Goal: Task Accomplishment & Management: Use online tool/utility

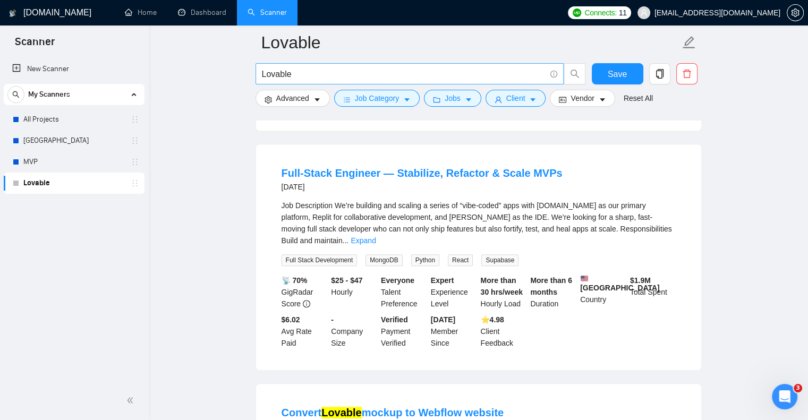
scroll to position [1, 0]
click at [57, 124] on link "All Projects" at bounding box center [73, 119] width 101 height 21
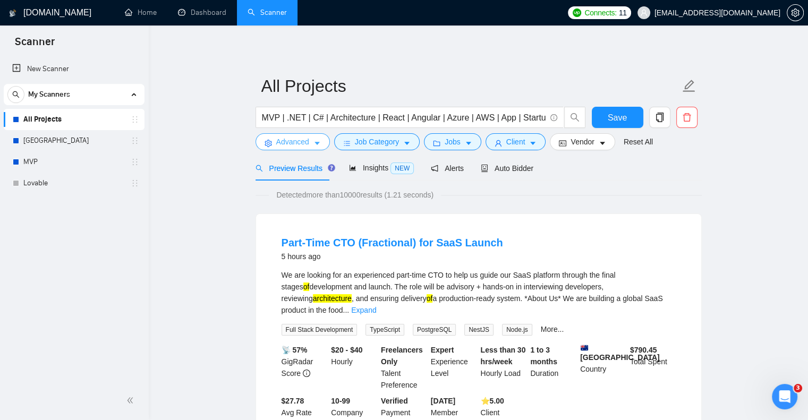
click at [287, 144] on span "Advanced" at bounding box center [292, 142] width 33 height 12
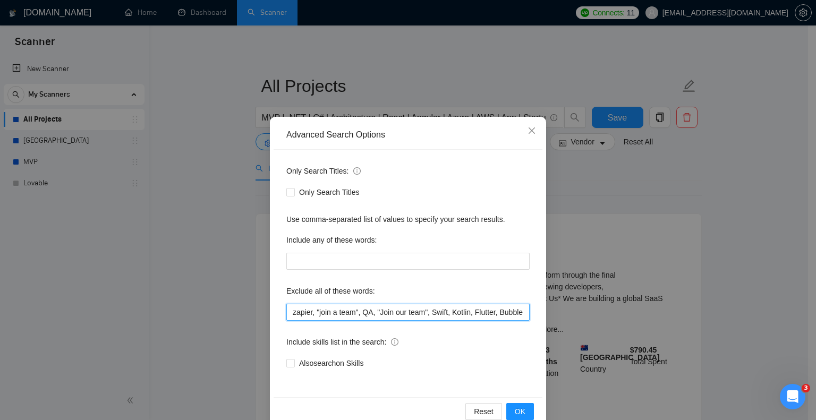
click at [287, 316] on input "zapier, "join a team", QA, "Join our team", Swift, Kotlin, Flutter, Bubble, Pyt…" at bounding box center [407, 312] width 243 height 17
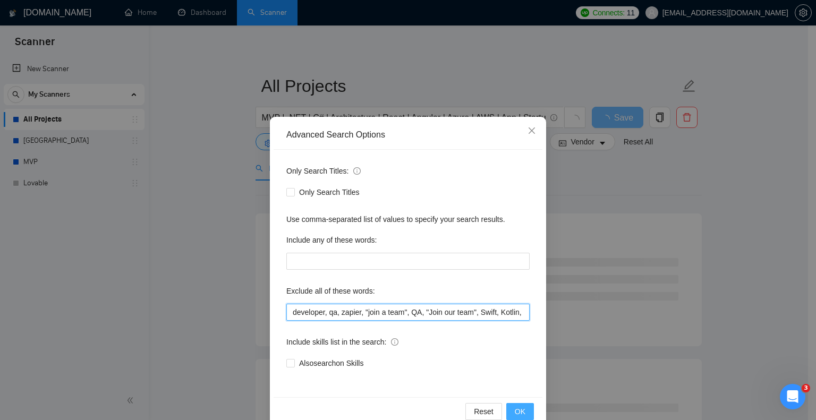
type input "developer, qa, zapier, "join a team", QA, "Join our team", Swift, Kotlin, Flutt…"
click at [515, 406] on span "OK" at bounding box center [520, 412] width 11 height 12
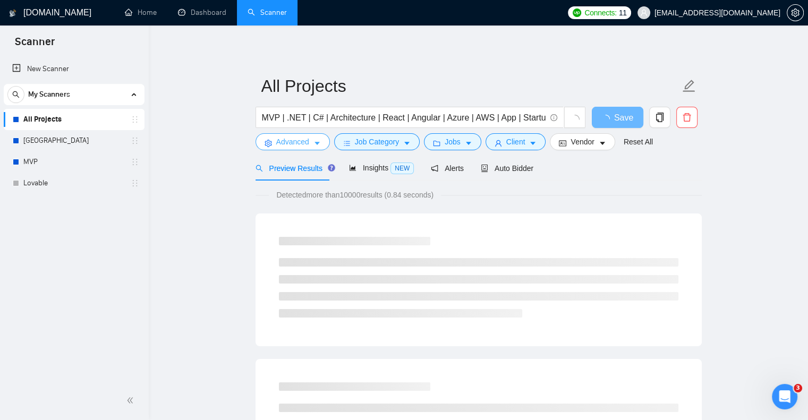
click at [301, 148] on button "Advanced" at bounding box center [292, 141] width 74 height 17
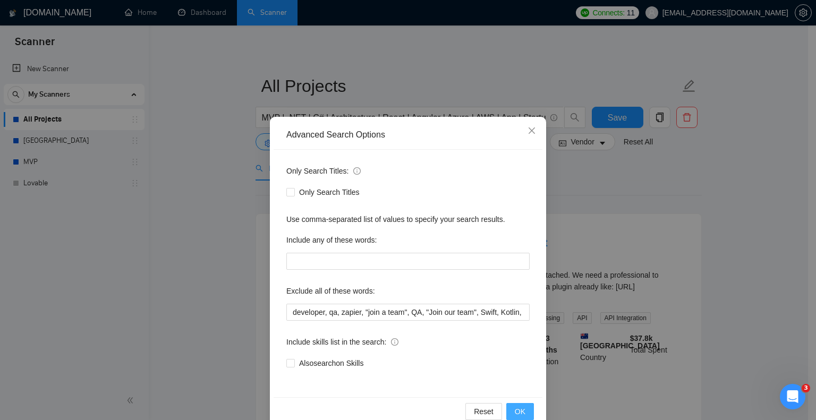
click at [526, 405] on button "OK" at bounding box center [520, 411] width 28 height 17
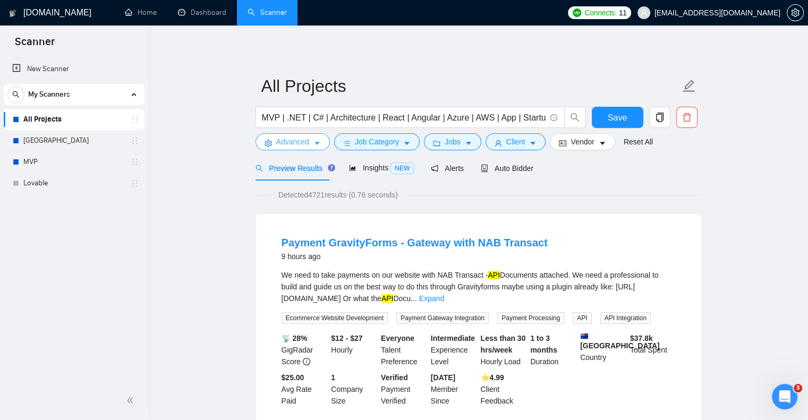
click at [282, 144] on span "Advanced" at bounding box center [292, 142] width 33 height 12
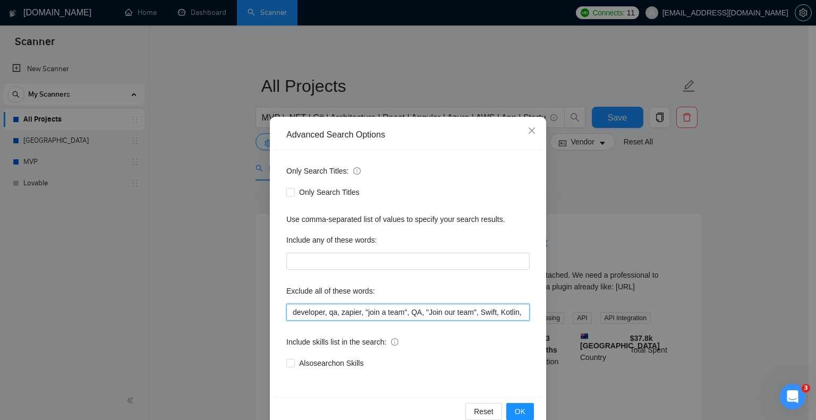
drag, startPoint x: 323, startPoint y: 315, endPoint x: 260, endPoint y: 315, distance: 62.7
click at [260, 315] on div "Advanced Search Options Only Search Titles: Only Search Titles Use comma-separa…" at bounding box center [408, 210] width 816 height 420
type input "qa, zapier, "join a team", QA, "Join our team", Swift, Kotlin, Flutter, Bubble,…"
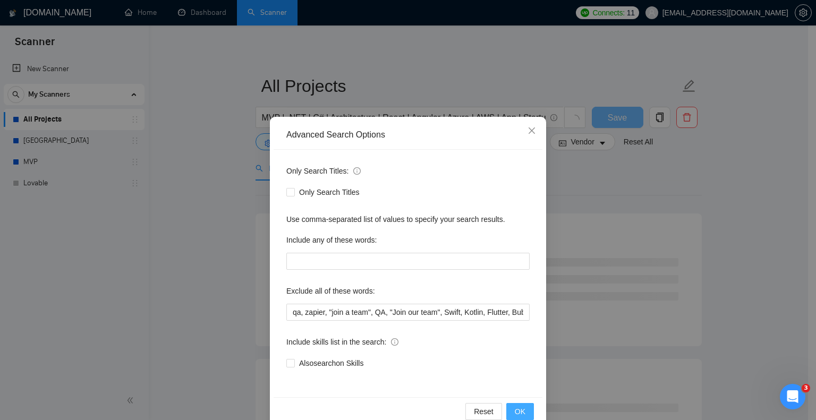
click at [519, 410] on span "OK" at bounding box center [520, 412] width 11 height 12
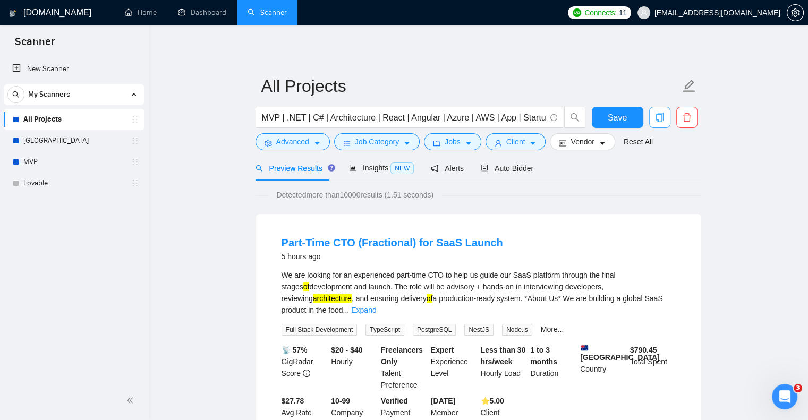
click at [666, 118] on span "copy" at bounding box center [659, 118] width 20 height 10
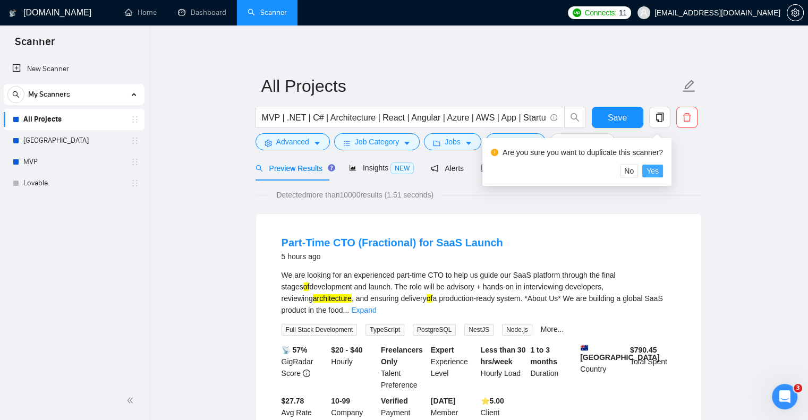
click at [651, 170] on span "Yes" at bounding box center [652, 171] width 12 height 12
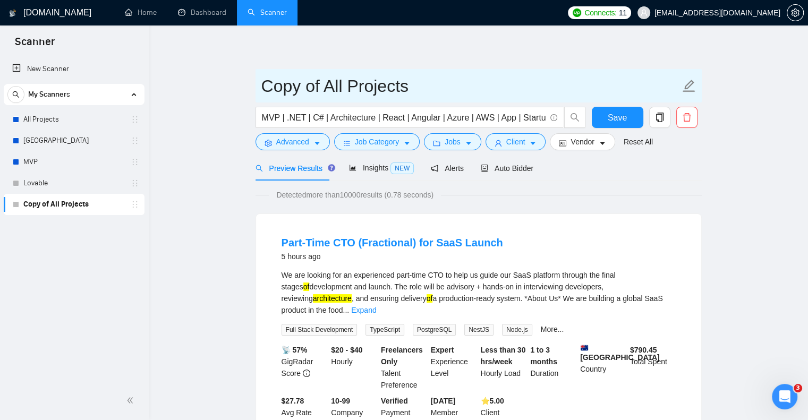
drag, startPoint x: 324, startPoint y: 86, endPoint x: 228, endPoint y: 105, distance: 98.0
click at [357, 84] on input "All Projects" at bounding box center [470, 86] width 418 height 27
type input "All Projects, Not Developer"
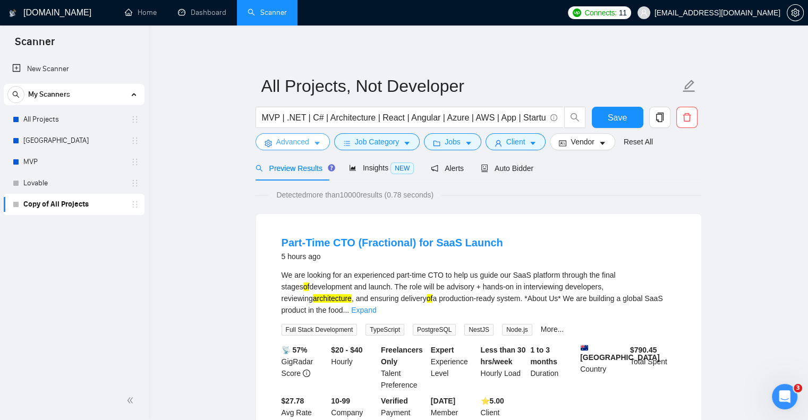
click at [284, 136] on span "Advanced" at bounding box center [292, 142] width 33 height 12
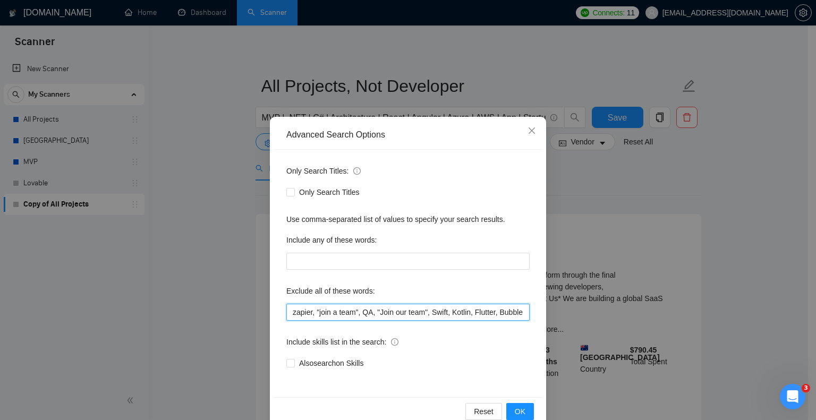
click at [290, 311] on input "zapier, "join a team", QA, "Join our team", Swift, Kotlin, Flutter, Bubble, Pyt…" at bounding box center [407, 312] width 243 height 17
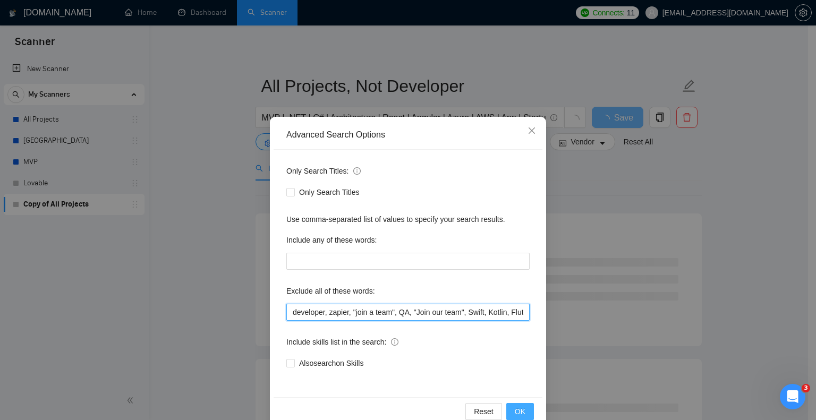
type input "developer, zapier, "join a team", QA, "Join our team", Swift, Kotlin, Flutter, …"
click at [510, 406] on button "OK" at bounding box center [520, 411] width 28 height 17
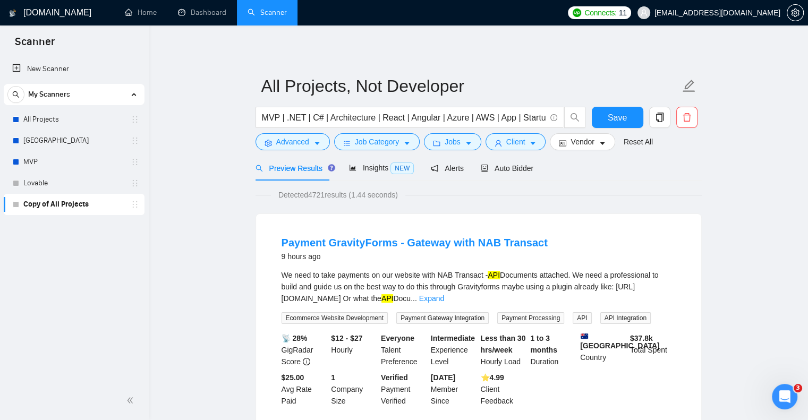
click at [529, 171] on div "Preview Results Insights NEW Alerts Auto Bidder" at bounding box center [478, 168] width 446 height 25
click at [523, 171] on span "Auto Bidder" at bounding box center [507, 168] width 53 height 8
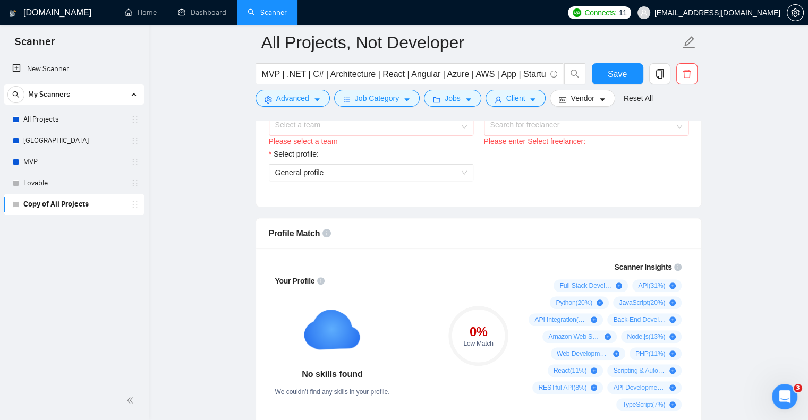
scroll to position [724, 0]
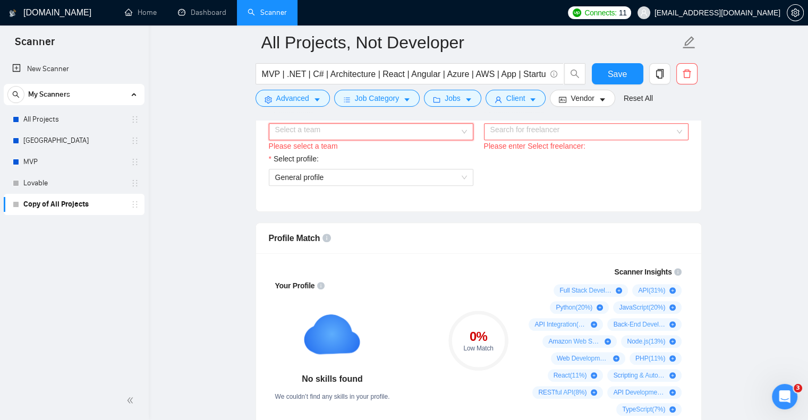
click at [374, 133] on input "Select team:" at bounding box center [367, 132] width 184 height 16
click at [370, 152] on div "Alsetsoft" at bounding box center [371, 152] width 192 height 12
click at [365, 182] on span "General profile" at bounding box center [371, 177] width 192 height 16
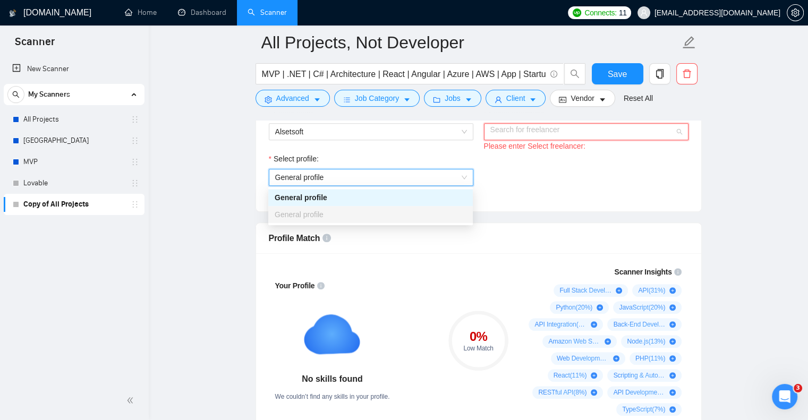
click at [517, 126] on input "Select freelancer:" at bounding box center [582, 132] width 184 height 16
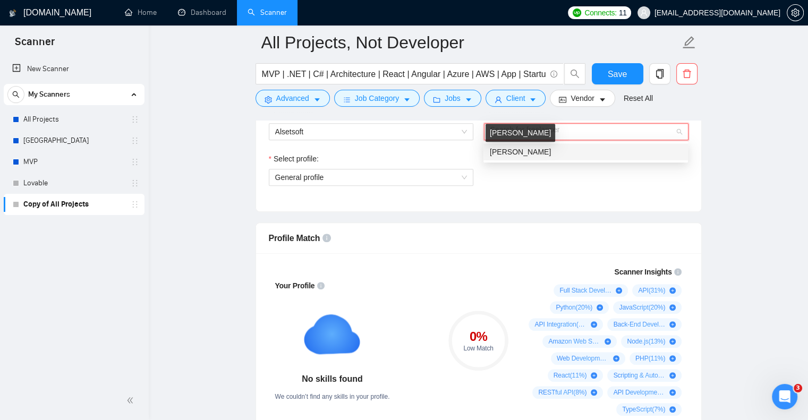
click at [514, 148] on span "[PERSON_NAME]" at bounding box center [520, 152] width 61 height 8
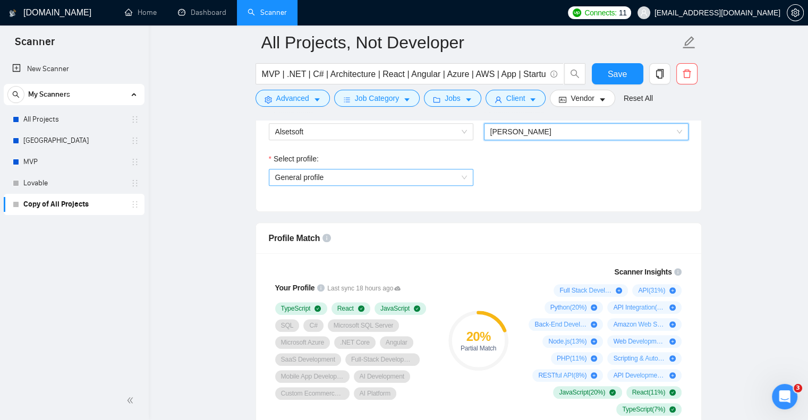
click at [457, 181] on span "General profile" at bounding box center [371, 177] width 192 height 16
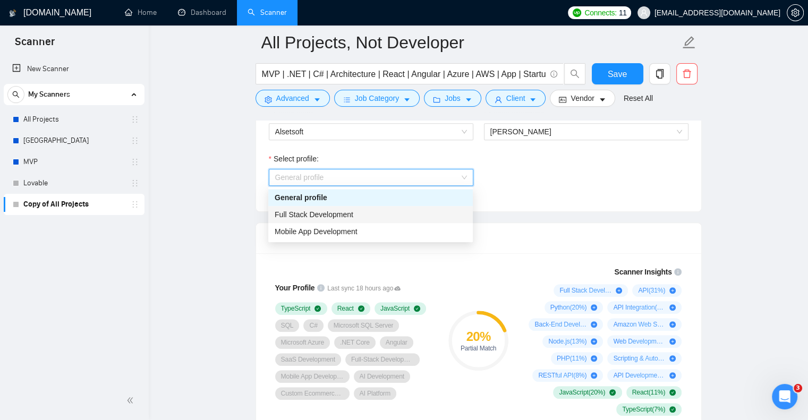
click at [438, 212] on div "Full Stack Development" at bounding box center [371, 215] width 192 height 12
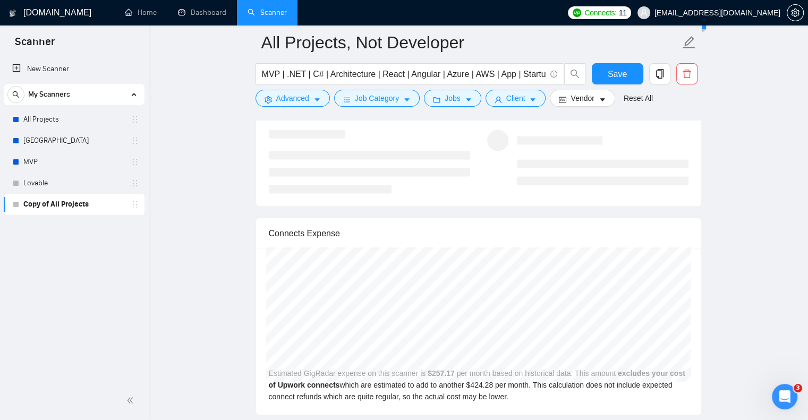
scroll to position [2295, 0]
click at [451, 393] on div "[DATE] GigRadar $257.00 Upwork Connects $424.01 Estimated GigRadar expense on t…" at bounding box center [478, 330] width 445 height 167
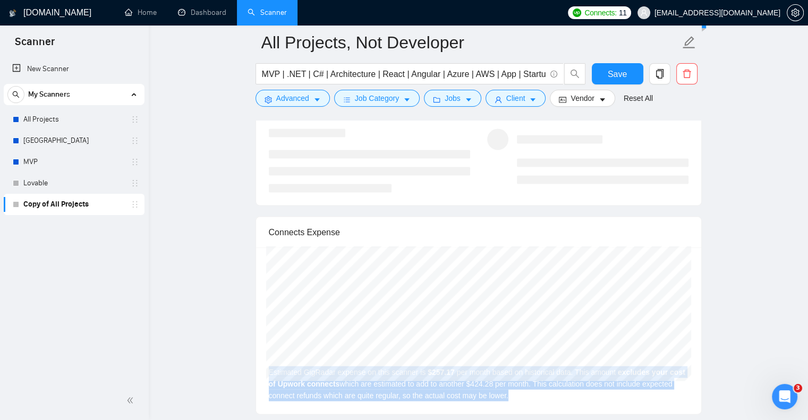
drag, startPoint x: 507, startPoint y: 395, endPoint x: 253, endPoint y: 367, distance: 254.8
copy div "Estimated GigRadar expense on this scanner is $ 257.17 per month based on histo…"
